Goal: Navigation & Orientation: Find specific page/section

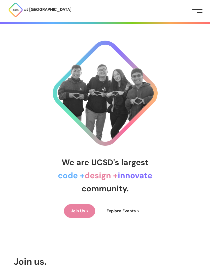
click at [76, 208] on link "Join Us >" at bounding box center [79, 211] width 31 height 14
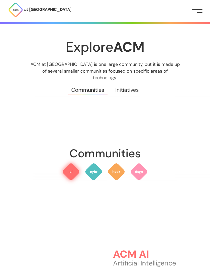
click at [72, 167] on img at bounding box center [71, 171] width 18 height 18
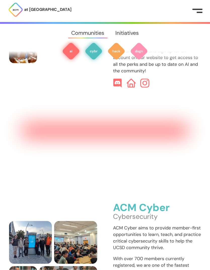
scroll to position [298, 0]
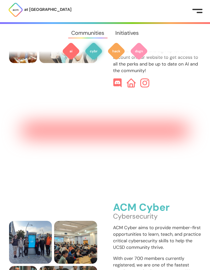
click at [167, 146] on div "ACM Cyber Cybersecurity ACM Cyber aims to provide member-first opportunities to…" at bounding box center [105, 251] width 210 height 246
click at [170, 146] on div "ACM Cyber Cybersecurity ACM Cyber aims to provide member-first opportunities to…" at bounding box center [105, 251] width 210 height 246
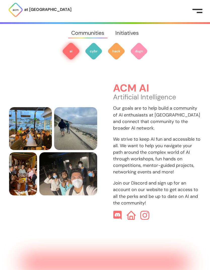
scroll to position [153, 0]
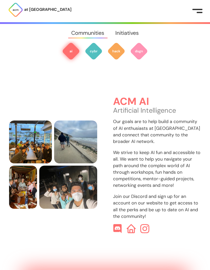
click at [146, 216] on p "Join our Discord and sign up for an account on our website to get access to all…" at bounding box center [157, 206] width 88 height 26
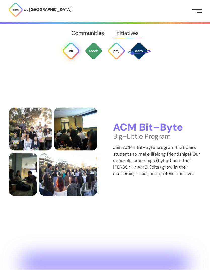
scroll to position [1231, 0]
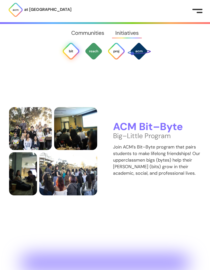
click at [72, 60] on img at bounding box center [71, 51] width 18 height 18
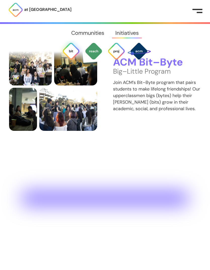
scroll to position [1295, 0]
click at [174, 68] on h3 "ACM Bit–Byte" at bounding box center [157, 62] width 88 height 11
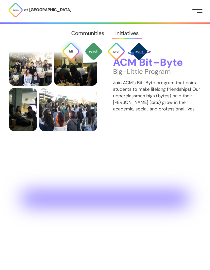
click at [154, 68] on h3 "ACM Bit–Byte" at bounding box center [157, 62] width 88 height 11
click at [178, 112] on p "Join ACM’s Bit–Byte program that pairs students to make lifelong friendships! O…" at bounding box center [157, 95] width 88 height 33
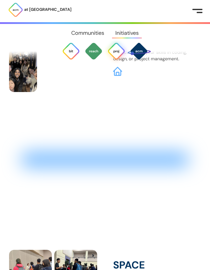
scroll to position [1826, 0]
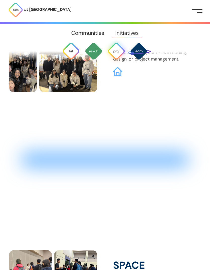
click at [122, 76] on img at bounding box center [118, 72] width 10 height 10
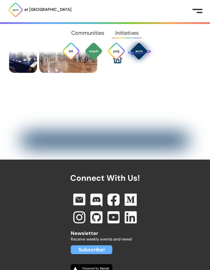
scroll to position [2119, 0]
